Goal: Obtain resource: Obtain resource

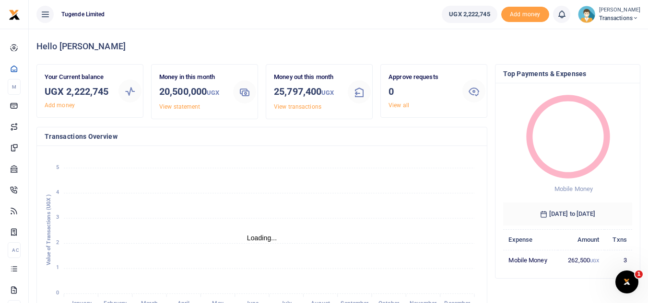
scroll to position [8, 8]
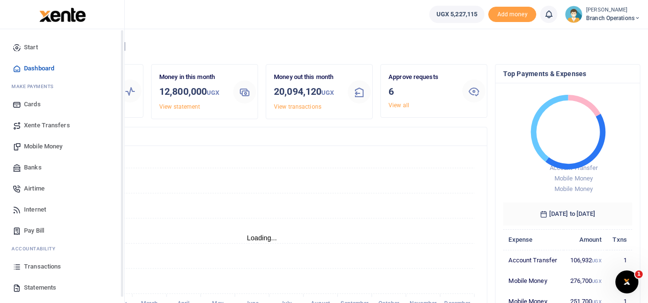
scroll to position [8, 8]
click at [61, 270] on link "Transactions" at bounding box center [62, 266] width 109 height 21
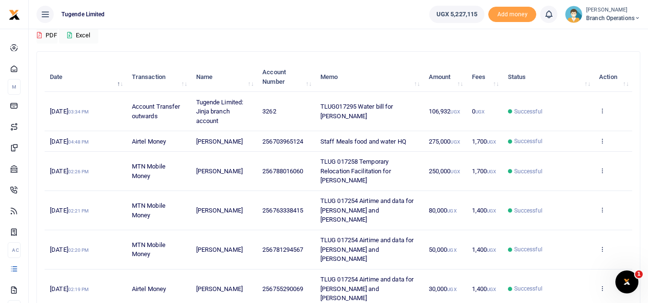
scroll to position [90, 0]
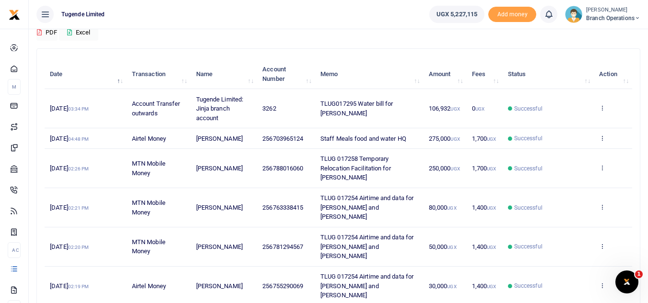
click at [606, 194] on td "View details Send again" at bounding box center [612, 207] width 38 height 39
click at [599, 204] on icon at bounding box center [602, 207] width 6 height 7
click at [564, 210] on link "View details" at bounding box center [567, 208] width 76 height 13
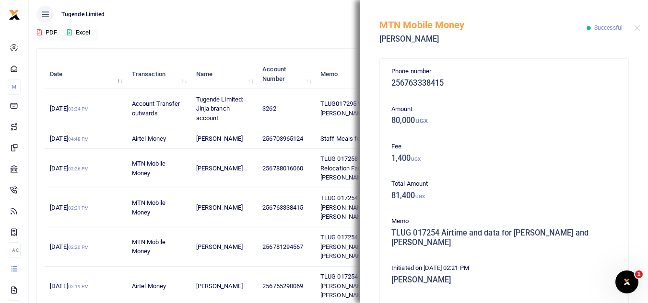
scroll to position [216, 0]
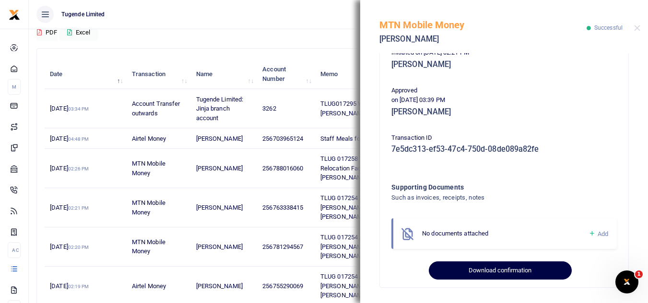
click at [466, 273] on button "Download confirmation" at bounding box center [499, 271] width 142 height 18
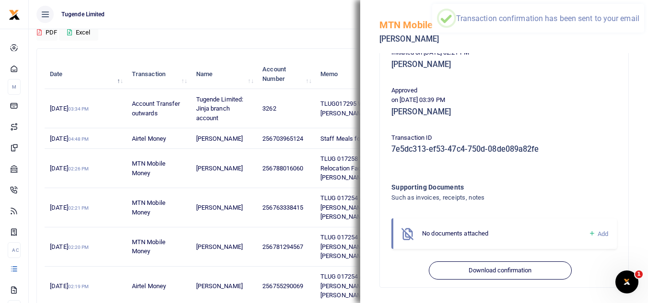
click at [324, 49] on div "Search: Date Transaction Name Account Number Memo Amount Fees Status Action 14t…" at bounding box center [338, 268] width 602 height 439
click at [314, 70] on th "Account Number" at bounding box center [286, 74] width 58 height 30
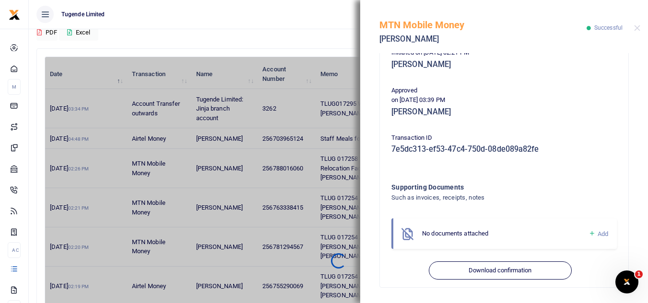
click at [260, 28] on ul "Tugende Limited" at bounding box center [225, 14] width 393 height 29
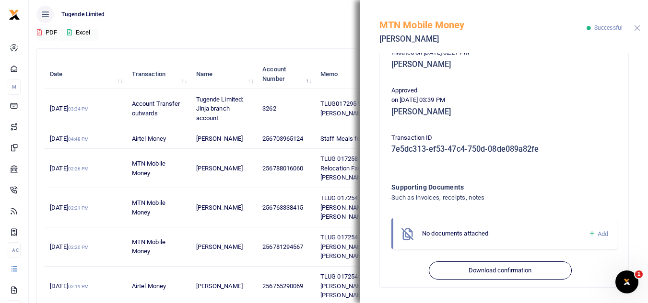
click at [638, 27] on button "Close" at bounding box center [637, 28] width 6 height 6
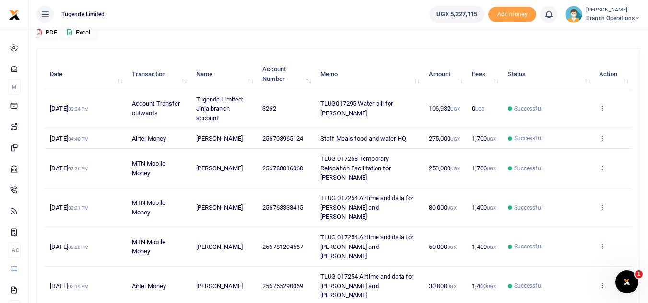
click at [602, 243] on icon at bounding box center [602, 246] width 6 height 7
click at [558, 238] on link "View details" at bounding box center [567, 238] width 76 height 13
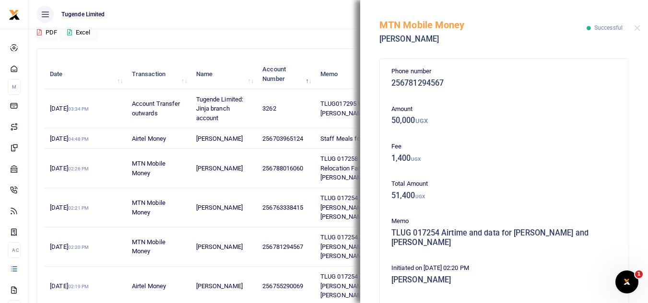
click at [485, 183] on p "Total Amount" at bounding box center [503, 184] width 225 height 10
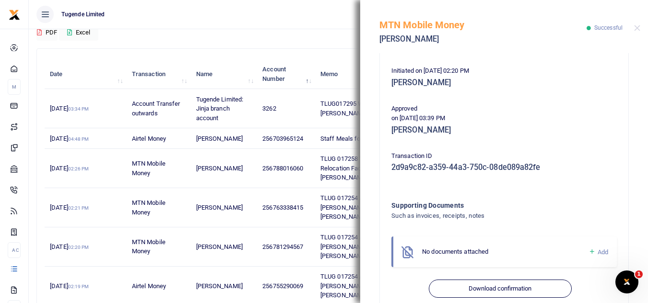
scroll to position [198, 0]
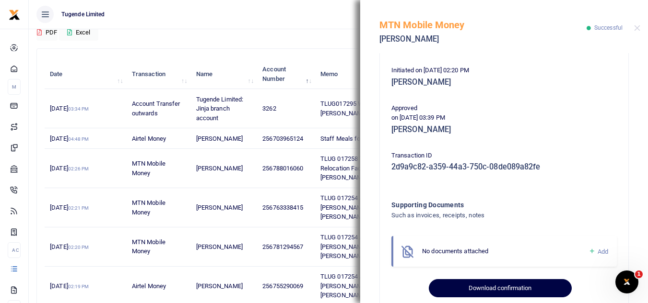
click at [476, 295] on button "Download confirmation" at bounding box center [499, 288] width 142 height 18
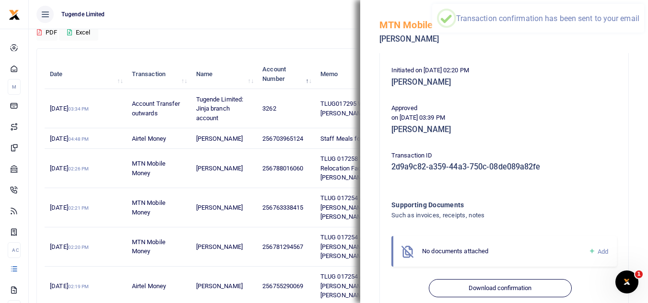
scroll to position [0, 0]
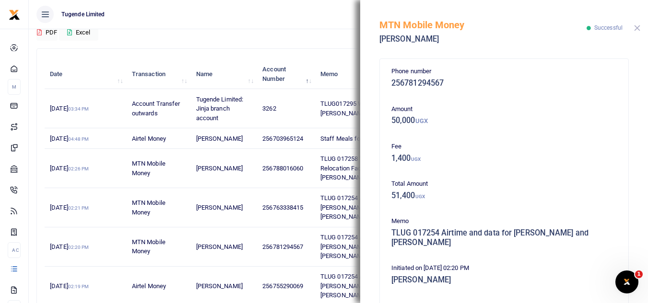
click at [637, 28] on button "Close" at bounding box center [637, 28] width 6 height 6
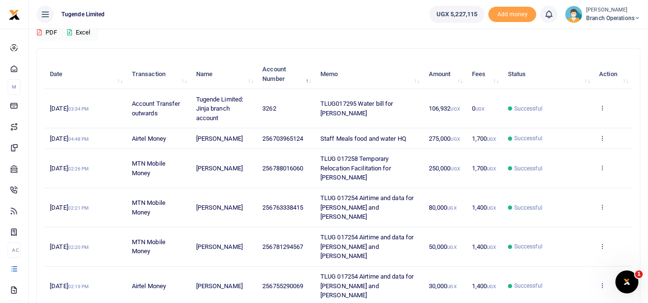
click at [601, 282] on icon at bounding box center [602, 285] width 6 height 7
click at [553, 270] on link "View details" at bounding box center [567, 268] width 76 height 13
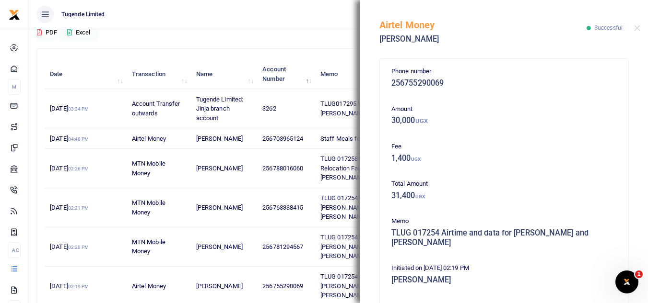
scroll to position [216, 0]
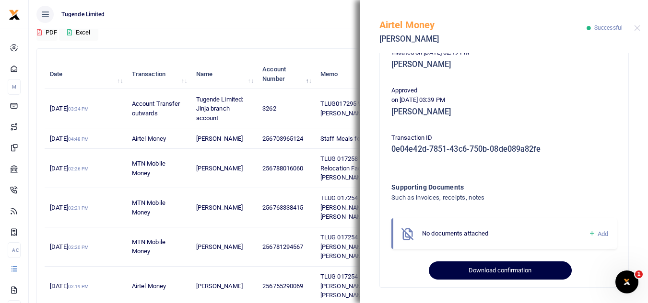
click at [472, 271] on button "Download confirmation" at bounding box center [499, 271] width 142 height 18
